Goal: Check status: Check status

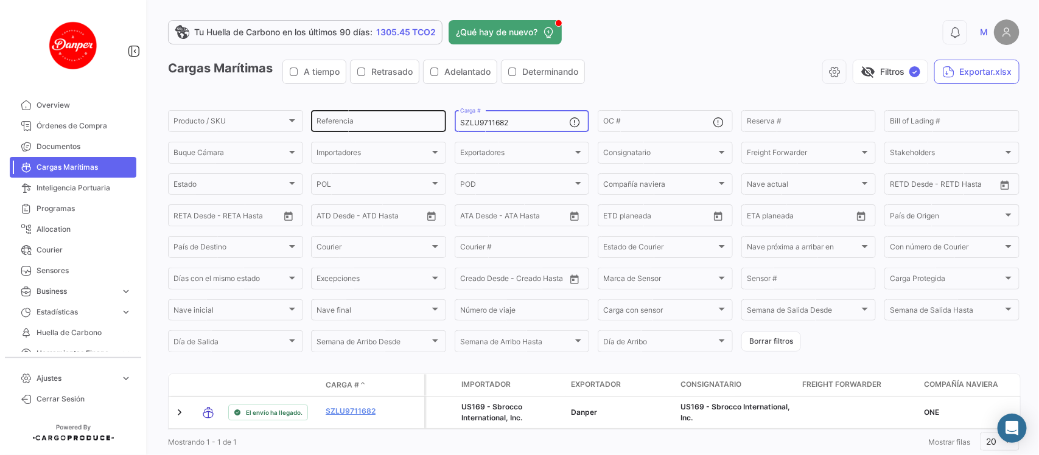
drag, startPoint x: 515, startPoint y: 125, endPoint x: 364, endPoint y: 108, distance: 151.8
click at [0, 0] on div "Producto / SKU Producto / SKU Referencia SZLU9711682 Carga # OC # Reserva # Bil…" at bounding box center [0, 0] width 0 height 0
paste input "HLBU9387404"
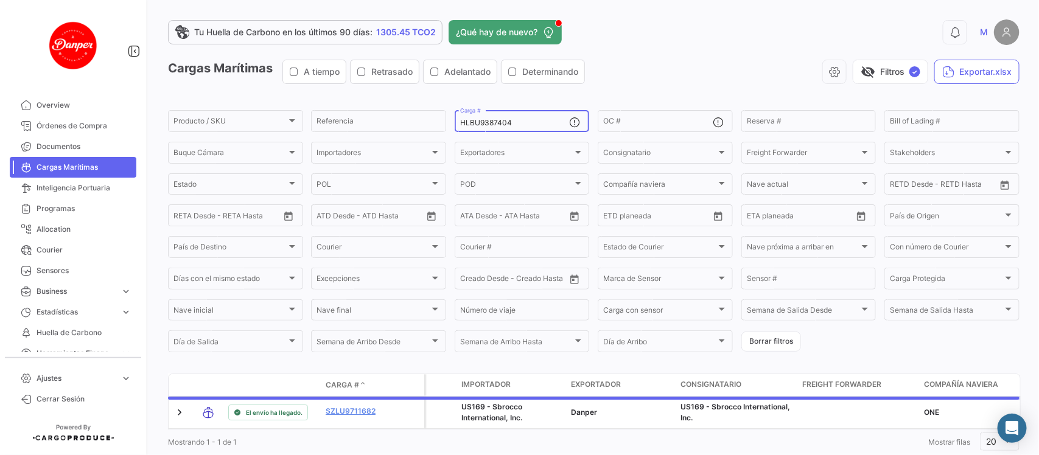
scroll to position [40, 0]
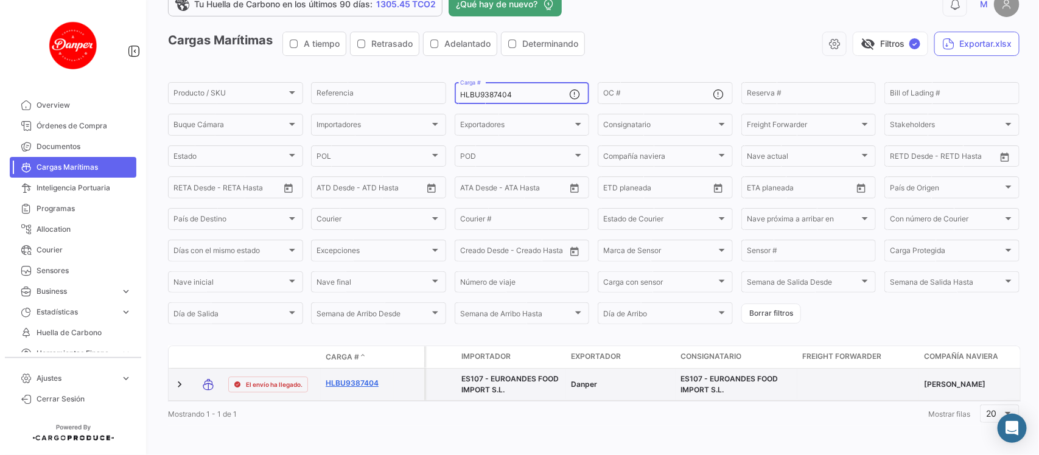
type input "HLBU9387404"
click at [351, 378] on link "HLBU9387404" at bounding box center [357, 383] width 63 height 11
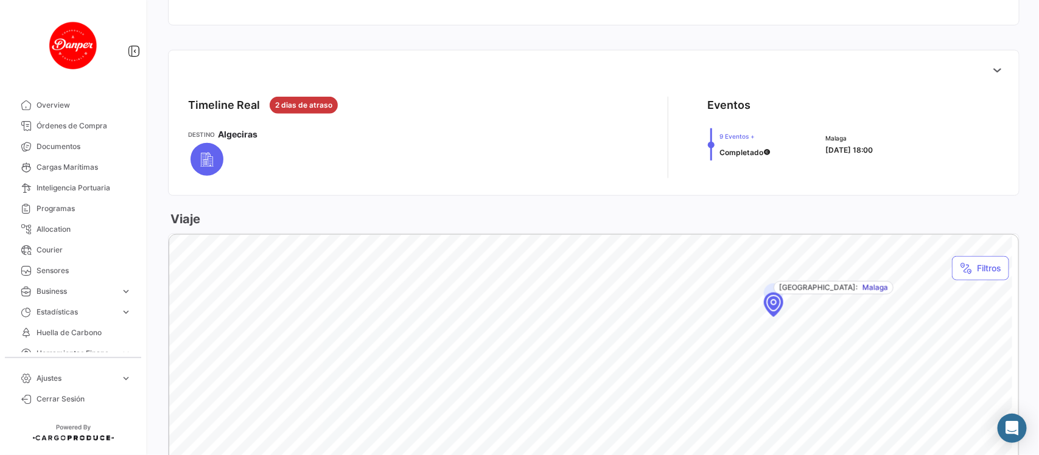
scroll to position [485, 0]
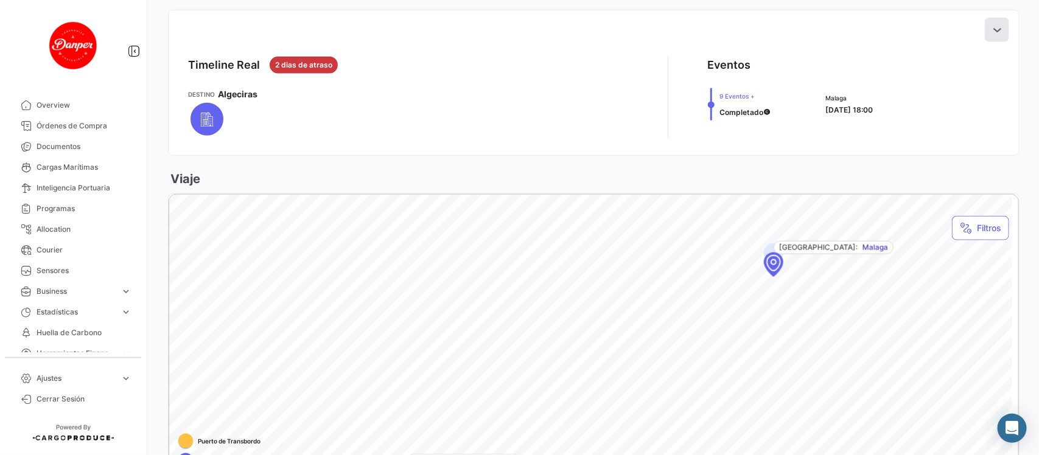
click at [996, 33] on button at bounding box center [997, 30] width 24 height 24
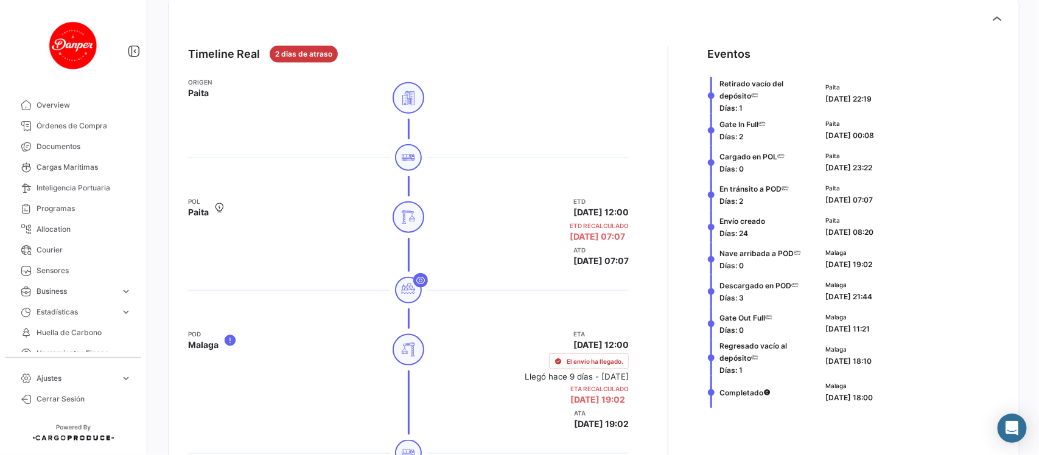
scroll to position [506, 0]
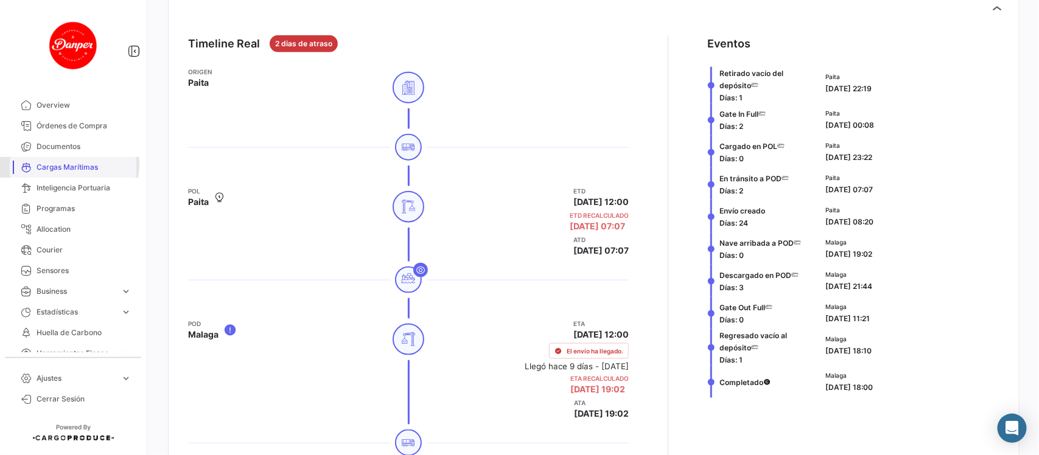
click at [49, 164] on span "Cargas Marítimas" at bounding box center [84, 167] width 95 height 11
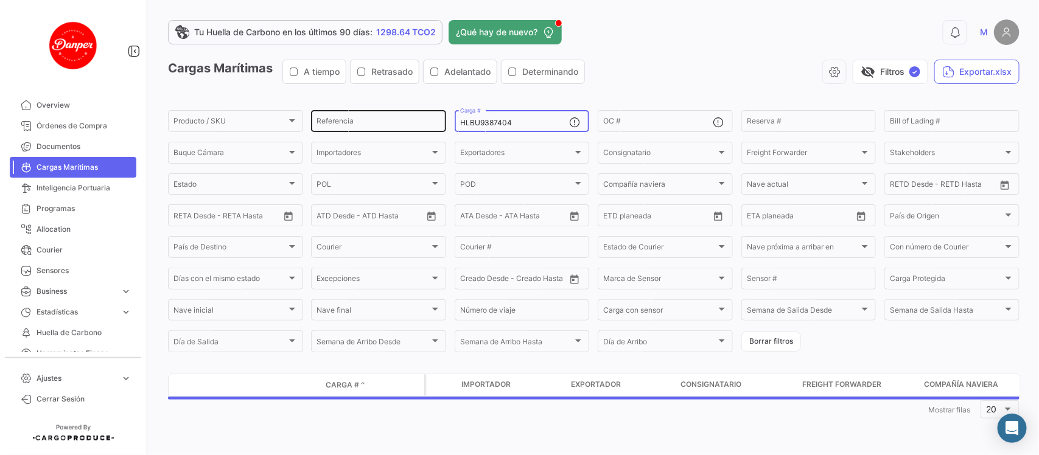
drag, startPoint x: 509, startPoint y: 119, endPoint x: 390, endPoint y: 116, distance: 119.4
click at [0, 0] on div "Producto / SKU Producto / SKU Referencia HLBU9387404 Carga # OC # Reserva # Bil…" at bounding box center [0, 0] width 0 height 0
paste input "533860"
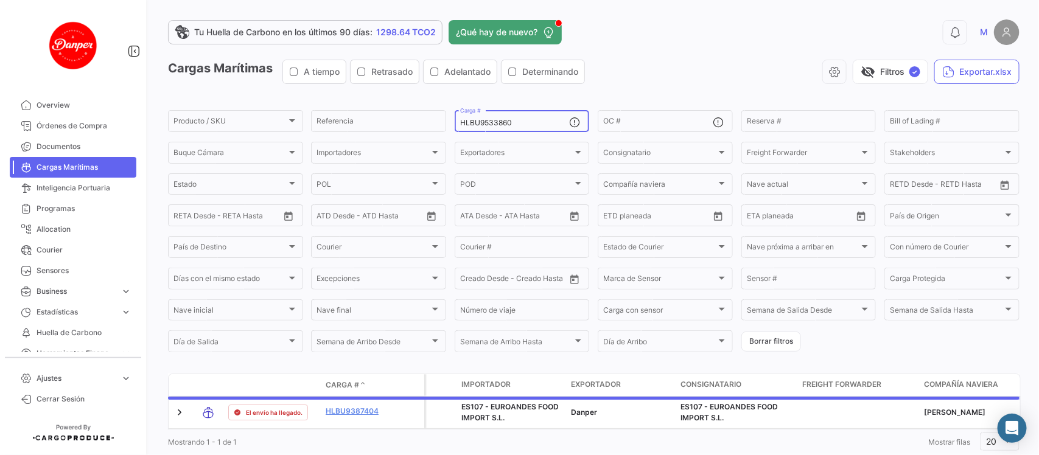
scroll to position [40, 0]
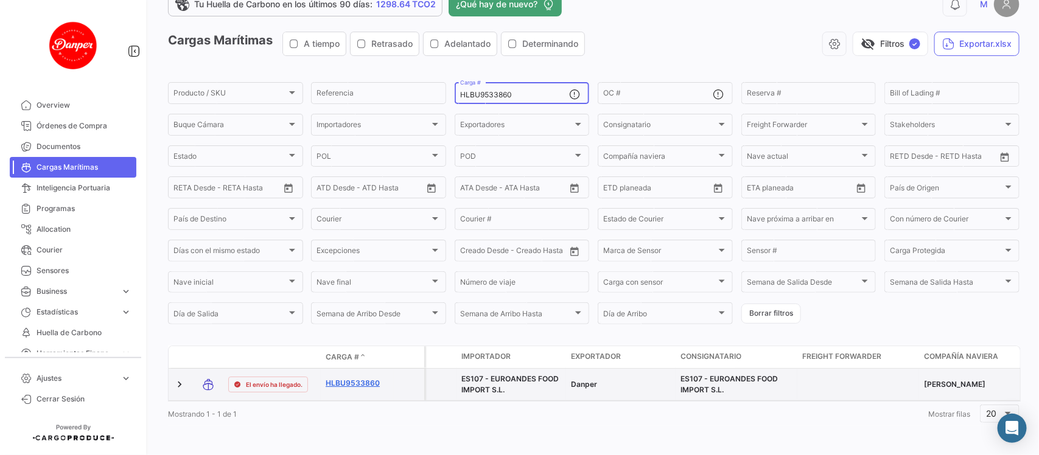
type input "HLBU9533860"
click at [371, 378] on link "HLBU9533860" at bounding box center [357, 383] width 63 height 11
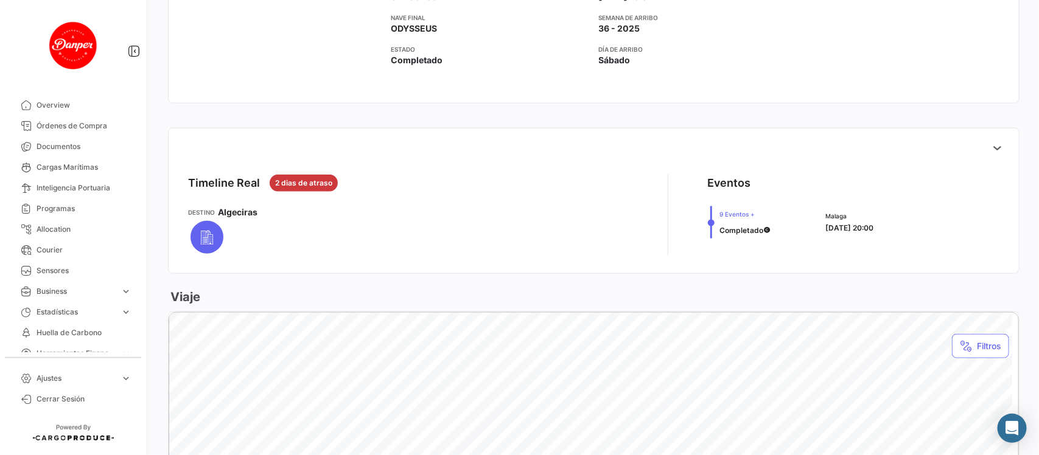
scroll to position [413, 0]
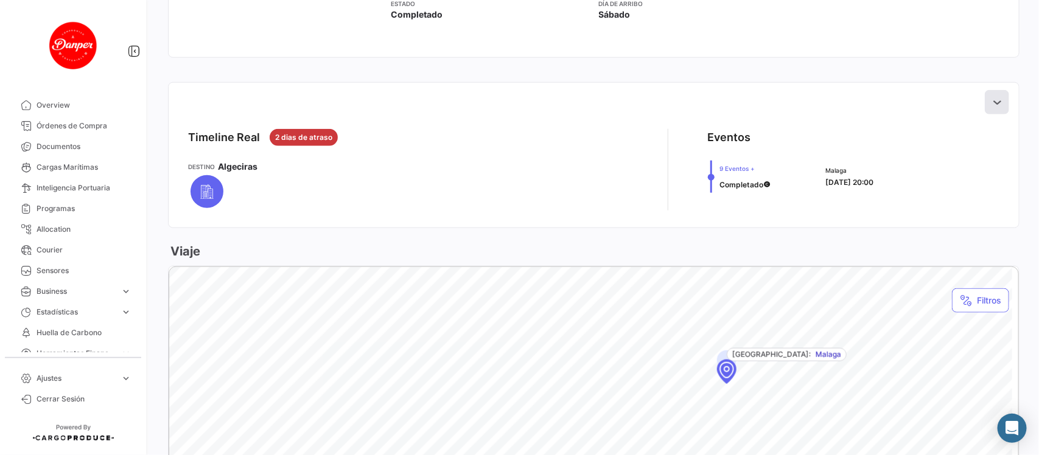
click at [991, 104] on icon at bounding box center [997, 102] width 12 height 12
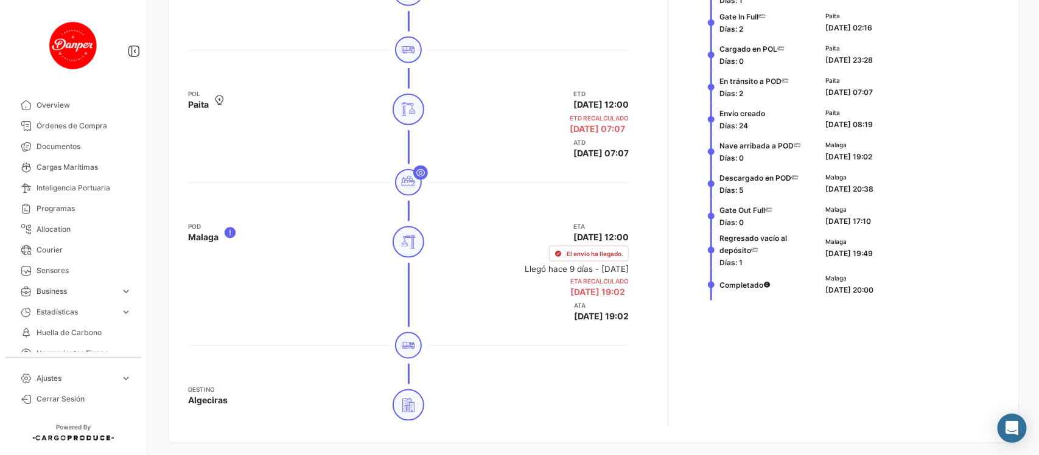
scroll to position [607, 0]
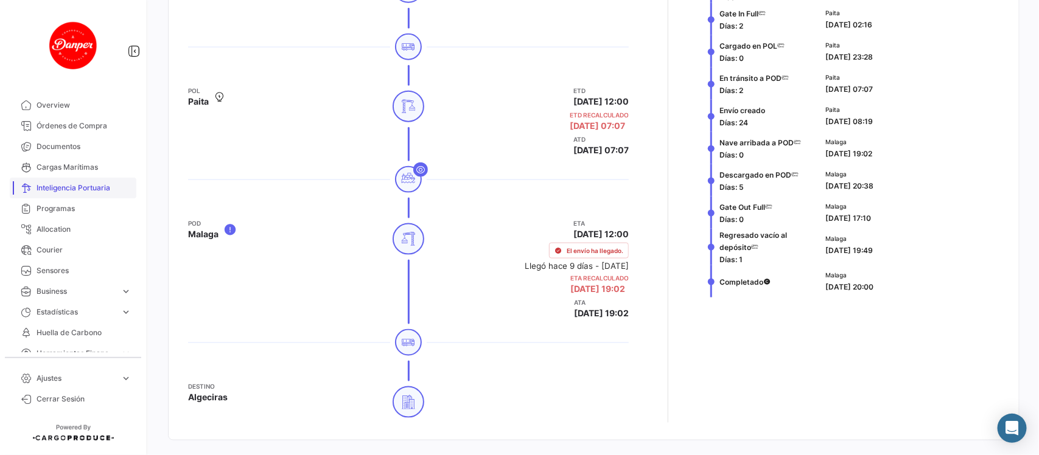
click at [37, 178] on link "Inteligencia Portuaria" at bounding box center [73, 188] width 127 height 21
click at [73, 168] on span "Cargas Marítimas" at bounding box center [84, 167] width 95 height 11
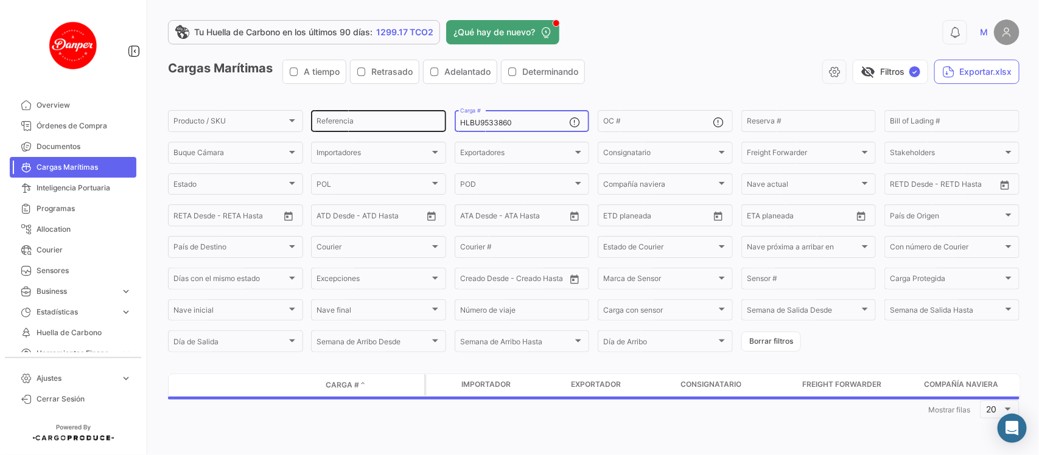
drag, startPoint x: 528, startPoint y: 125, endPoint x: 345, endPoint y: 111, distance: 183.7
click at [0, 0] on div "Producto / SKU Producto / SKU Referencia HLBU9533860 Carga # OC # Reserva # Bil…" at bounding box center [0, 0] width 0 height 0
paste input "943479"
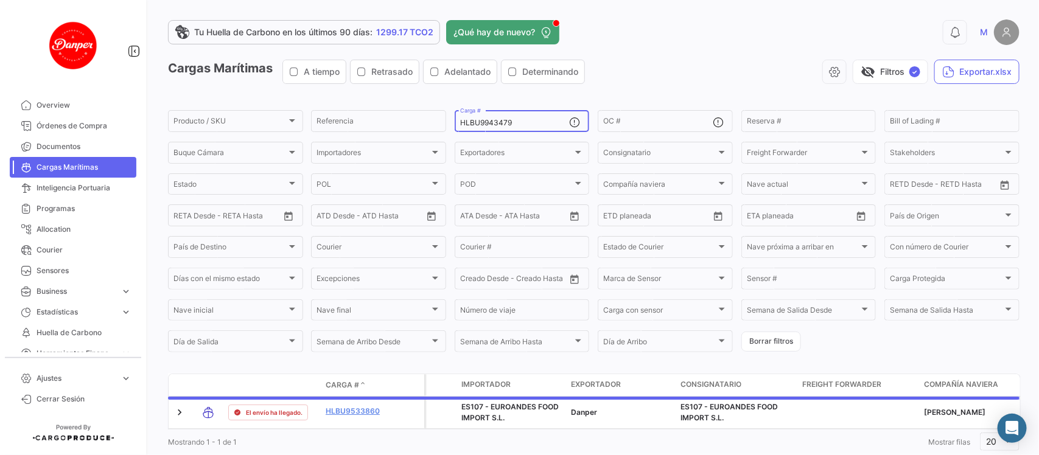
scroll to position [40, 0]
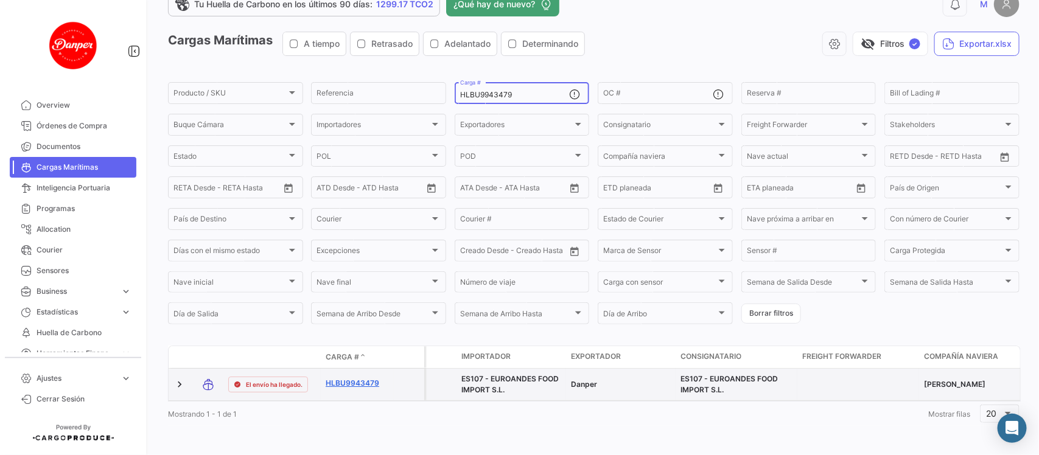
type input "HLBU9943479"
click at [361, 378] on link "HLBU9943479" at bounding box center [357, 383] width 63 height 11
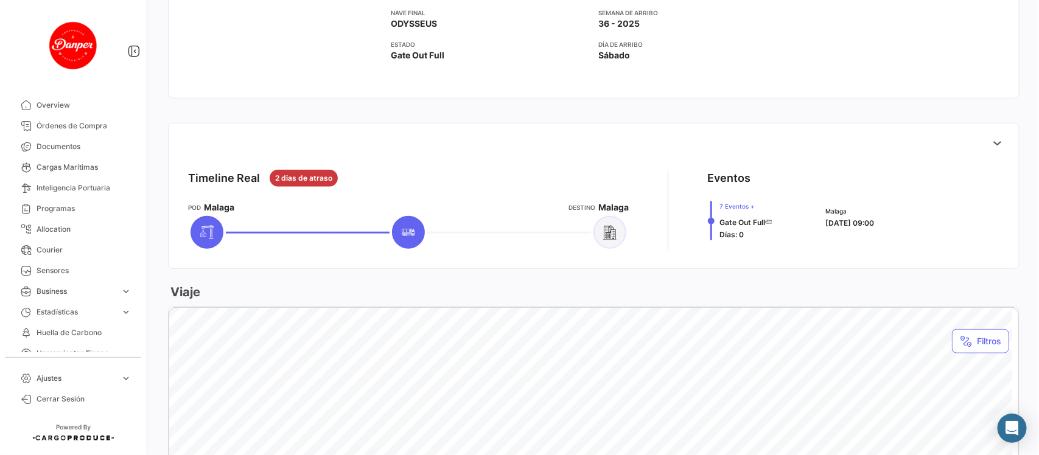
scroll to position [377, 0]
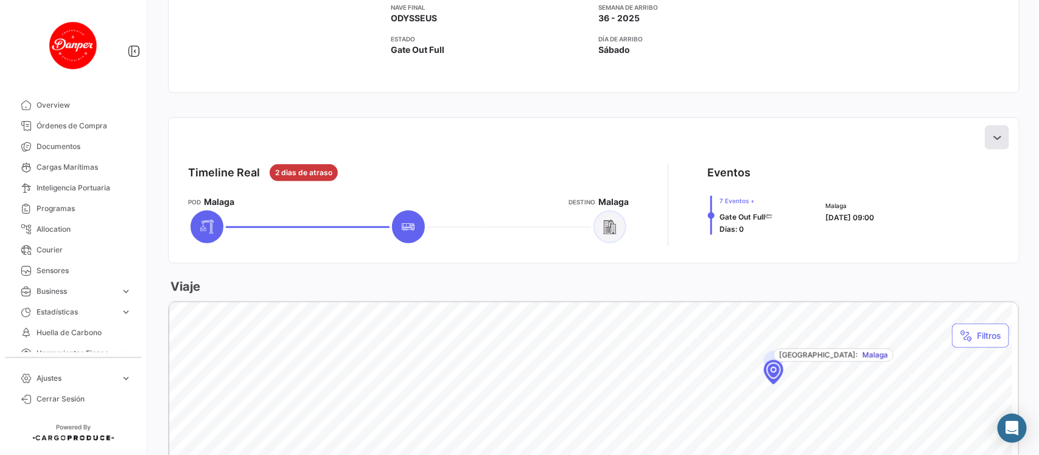
click at [996, 141] on button at bounding box center [997, 137] width 24 height 24
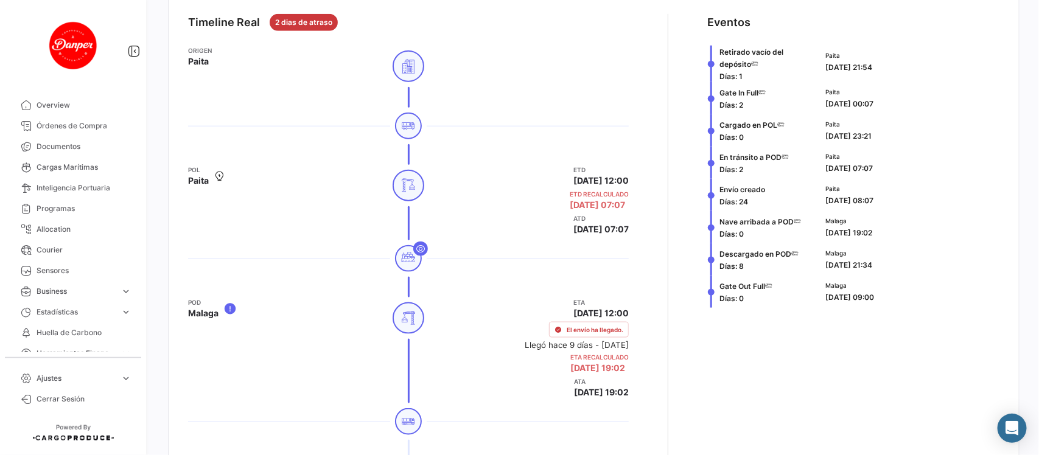
scroll to position [522, 0]
